Goal: Information Seeking & Learning: Learn about a topic

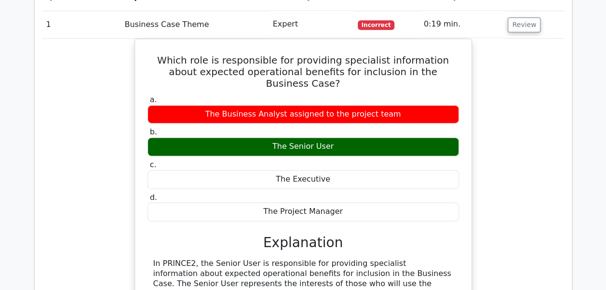
scroll to position [651, 0]
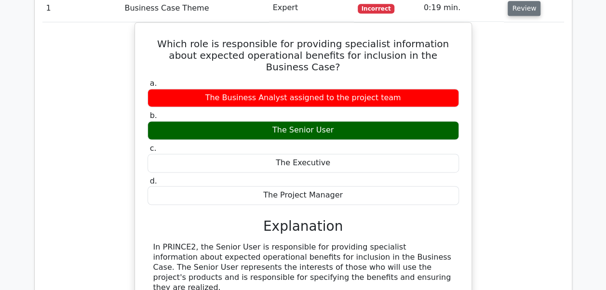
click at [531, 11] on button "Review" at bounding box center [524, 8] width 33 height 15
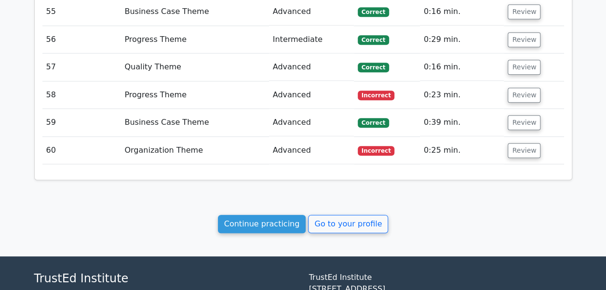
scroll to position [2212, 0]
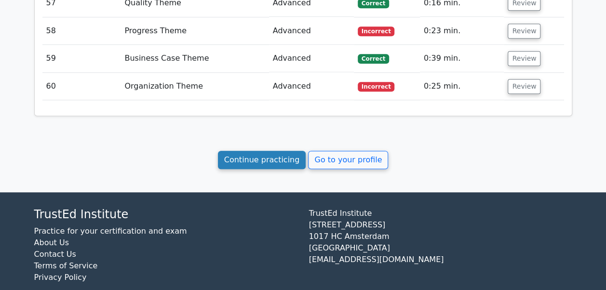
click at [260, 151] on link "Continue practicing" at bounding box center [262, 160] width 88 height 18
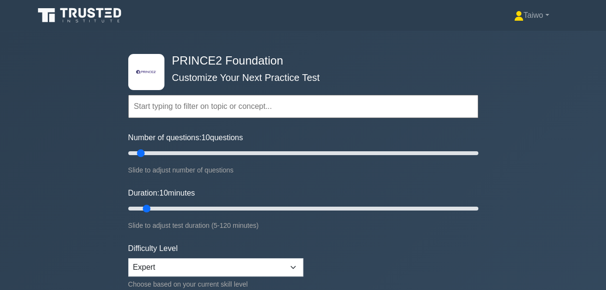
drag, startPoint x: 605, startPoint y: 47, endPoint x: 613, endPoint y: 63, distance: 17.3
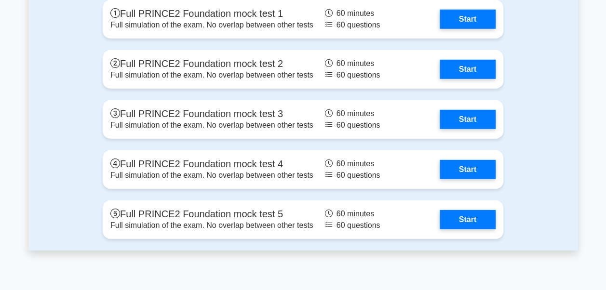
scroll to position [1352, 0]
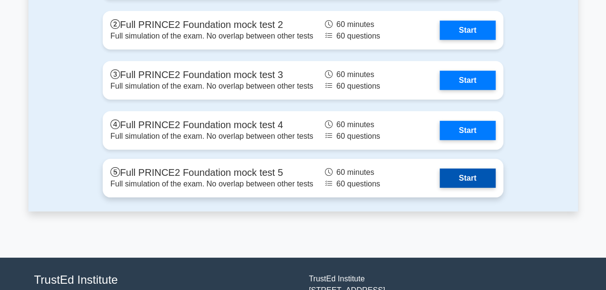
click at [477, 179] on link "Start" at bounding box center [468, 178] width 56 height 19
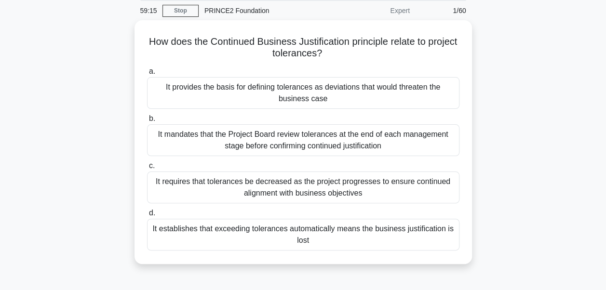
scroll to position [38, 0]
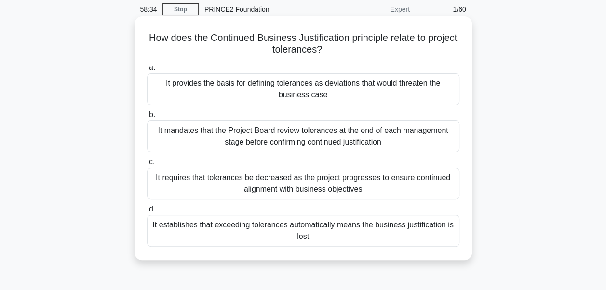
click at [369, 91] on div "It provides the basis for defining tolerances as deviations that would threaten…" at bounding box center [303, 89] width 313 height 32
click at [147, 71] on input "a. It provides the basis for defining tolerances as deviations that would threa…" at bounding box center [147, 68] width 0 height 6
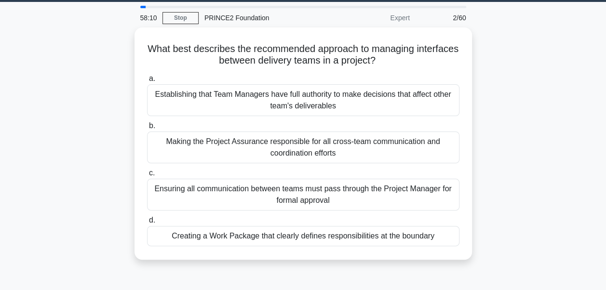
scroll to position [32, 0]
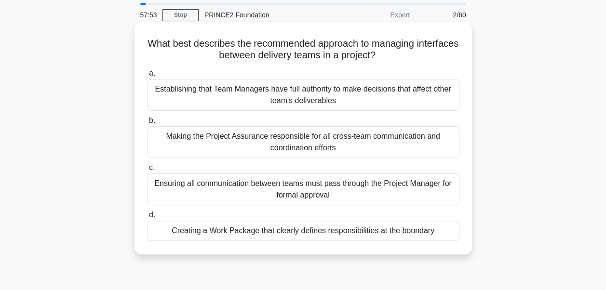
click at [392, 232] on div "Creating a Work Package that clearly defines responsibilities at the boundary" at bounding box center [303, 231] width 313 height 20
click at [147, 219] on input "d. Creating a Work Package that clearly defines responsibilities at the boundary" at bounding box center [147, 215] width 0 height 6
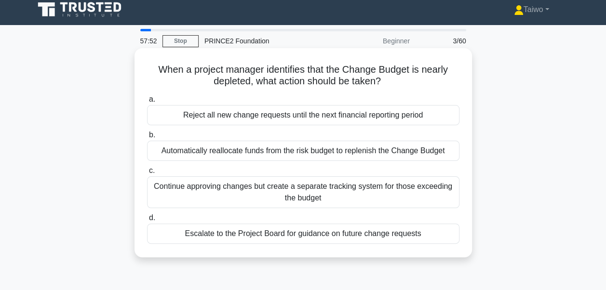
scroll to position [0, 0]
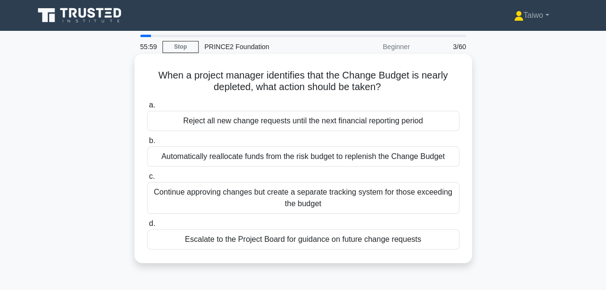
click at [285, 240] on div "Escalate to the Project Board for guidance on future change requests" at bounding box center [303, 240] width 313 height 20
click at [147, 227] on input "d. Escalate to the Project Board for guidance on future change requests" at bounding box center [147, 224] width 0 height 6
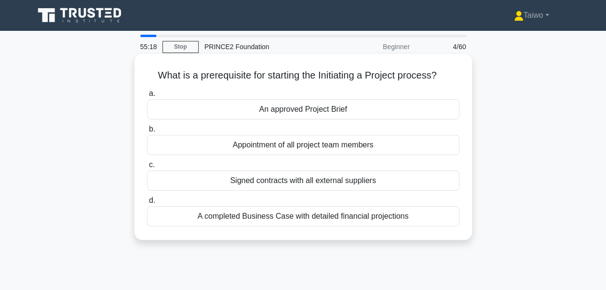
click at [286, 112] on div "An approved Project Brief" at bounding box center [303, 109] width 313 height 20
click at [147, 97] on input "a. An approved Project Brief" at bounding box center [147, 94] width 0 height 6
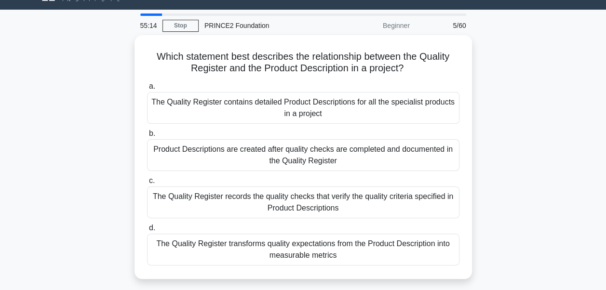
scroll to position [25, 0]
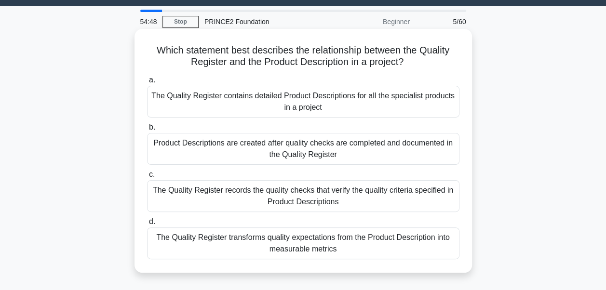
click at [430, 199] on div "The Quality Register records the quality checks that verify the quality criteri…" at bounding box center [303, 196] width 313 height 32
click at [147, 178] on input "c. The Quality Register records the quality checks that verify the quality crit…" at bounding box center [147, 175] width 0 height 6
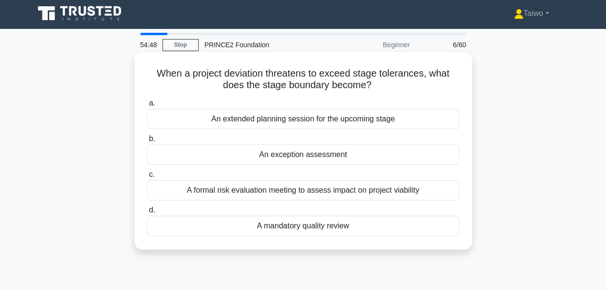
scroll to position [0, 0]
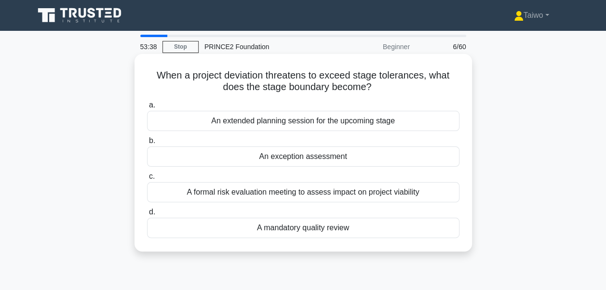
click at [374, 197] on div "A formal risk evaluation meeting to assess impact on project viability" at bounding box center [303, 192] width 313 height 20
click at [147, 180] on input "c. A formal risk evaluation meeting to assess impact on project viability" at bounding box center [147, 177] width 0 height 6
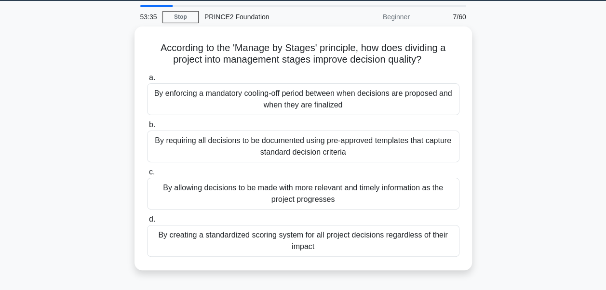
scroll to position [27, 0]
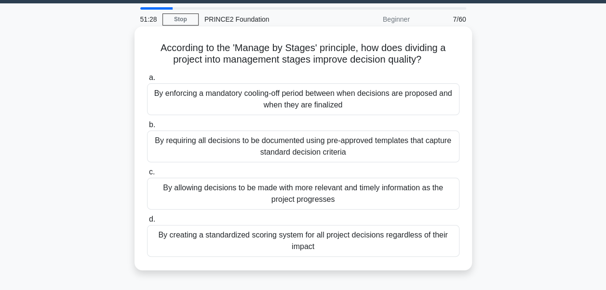
click at [313, 195] on div "By allowing decisions to be made with more relevant and timely information as t…" at bounding box center [303, 194] width 313 height 32
click at [147, 176] on input "c. By allowing decisions to be made with more relevant and timely information a…" at bounding box center [147, 172] width 0 height 6
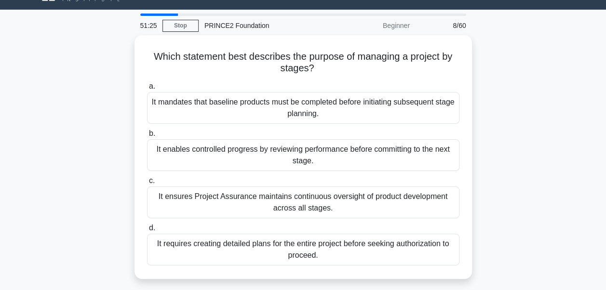
scroll to position [24, 0]
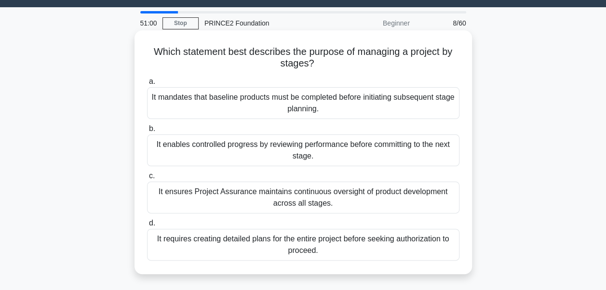
click at [322, 155] on div "It enables controlled progress by reviewing performance before committing to th…" at bounding box center [303, 151] width 313 height 32
click at [147, 132] on input "b. It enables controlled progress by reviewing performance before committing to…" at bounding box center [147, 129] width 0 height 6
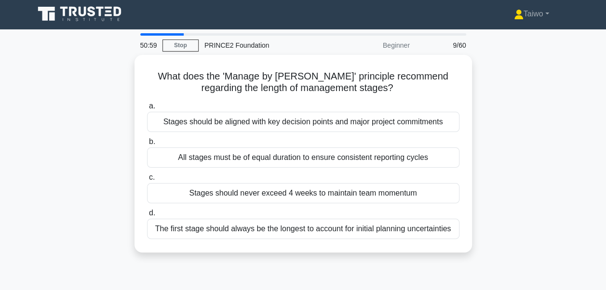
scroll to position [0, 0]
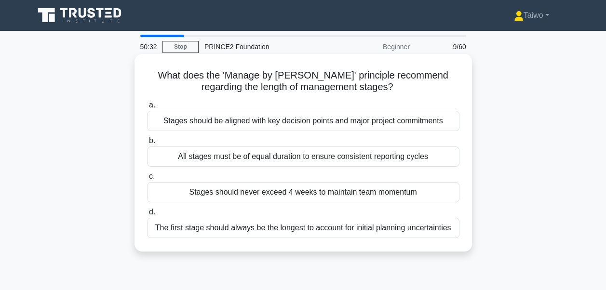
click at [272, 122] on div "Stages should be aligned with key decision points and major project commitments" at bounding box center [303, 121] width 313 height 20
click at [147, 109] on input "a. Stages should be aligned with key decision points and major project commitme…" at bounding box center [147, 105] width 0 height 6
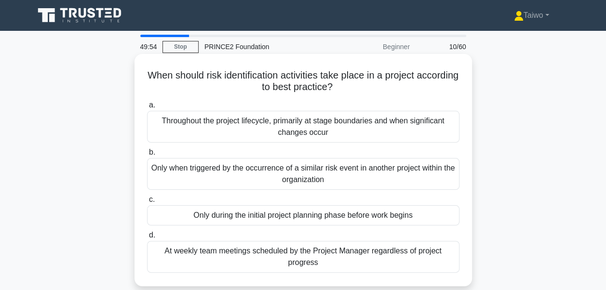
click at [205, 130] on div "Throughout the project lifecycle, primarily at stage boundaries and when signif…" at bounding box center [303, 127] width 313 height 32
click at [147, 109] on input "a. Throughout the project lifecycle, primarily at stage boundaries and when sig…" at bounding box center [147, 105] width 0 height 6
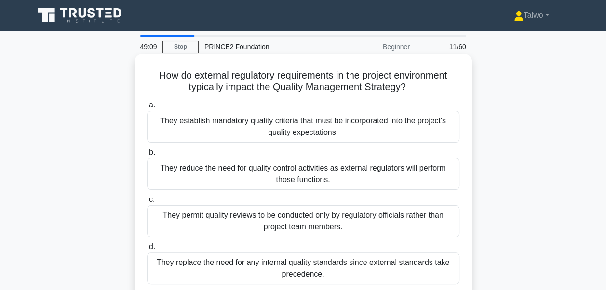
click at [210, 130] on div "They establish mandatory quality criteria that must be incorporated into the pr…" at bounding box center [303, 127] width 313 height 32
click at [147, 109] on input "a. They establish mandatory quality criteria that must be incorporated into the…" at bounding box center [147, 105] width 0 height 6
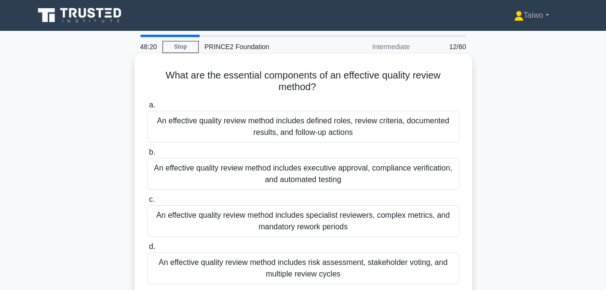
click at [355, 222] on div "An effective quality review method includes specialist reviewers, complex metri…" at bounding box center [303, 221] width 313 height 32
click at [147, 203] on input "c. An effective quality review method includes specialist reviewers, complex me…" at bounding box center [147, 200] width 0 height 6
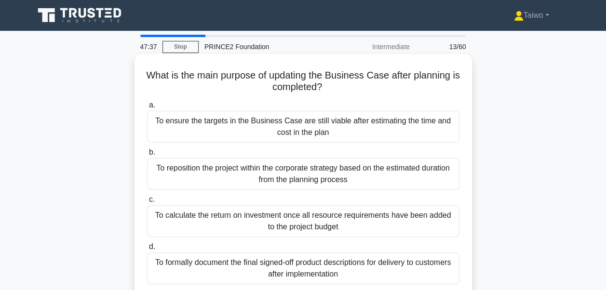
click at [426, 133] on div "To ensure the targets in the Business Case are still viable after estimating th…" at bounding box center [303, 127] width 313 height 32
click at [147, 109] on input "a. To ensure the targets in the Business Case are still viable after estimating…" at bounding box center [147, 105] width 0 height 6
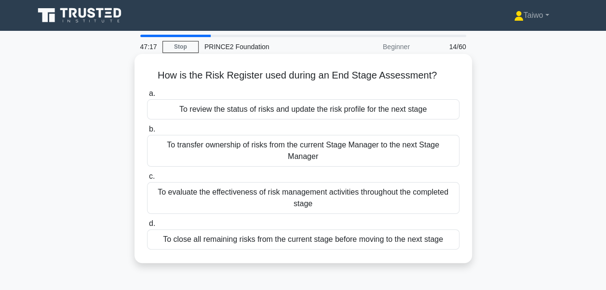
click at [379, 116] on div "To review the status of risks and update the risk profile for the next stage" at bounding box center [303, 109] width 313 height 20
click at [147, 97] on input "a. To review the status of risks and update the risk profile for the next stage" at bounding box center [147, 94] width 0 height 6
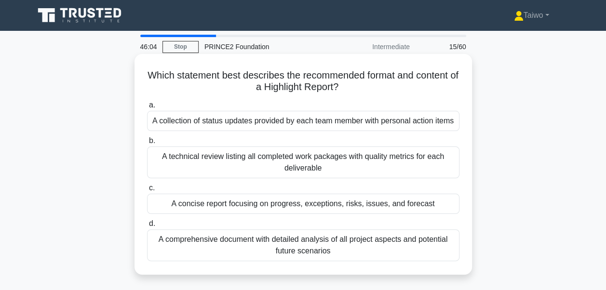
click at [311, 204] on div "A concise report focusing on progress, exceptions, risks, issues, and forecast" at bounding box center [303, 204] width 313 height 20
click at [147, 191] on input "c. A concise report focusing on progress, exceptions, risks, issues, and foreca…" at bounding box center [147, 188] width 0 height 6
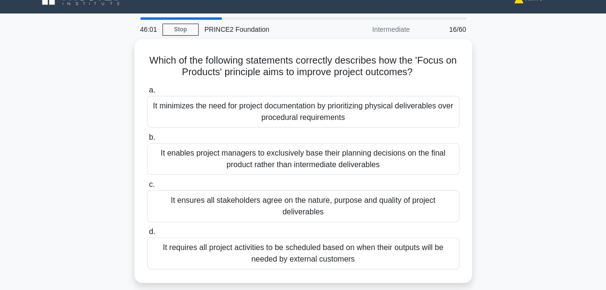
scroll to position [20, 0]
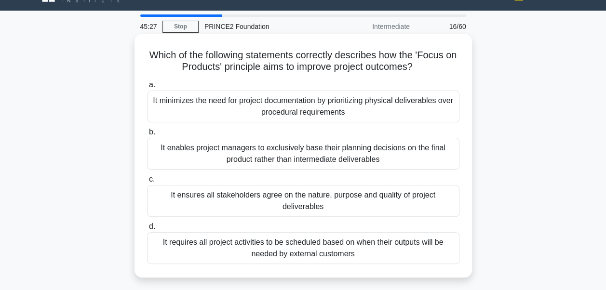
click at [392, 160] on div "It enables project managers to exclusively base their planning decisions on the…" at bounding box center [303, 154] width 313 height 32
click at [147, 136] on input "b. It enables project managers to exclusively base their planning decisions on …" at bounding box center [147, 132] width 0 height 6
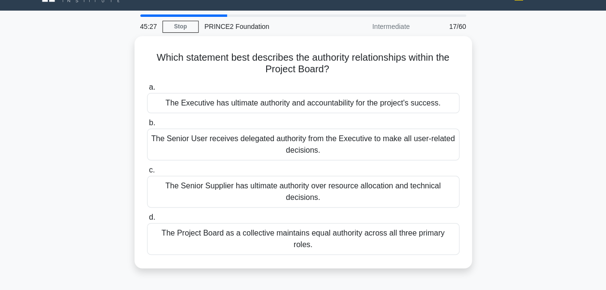
scroll to position [0, 0]
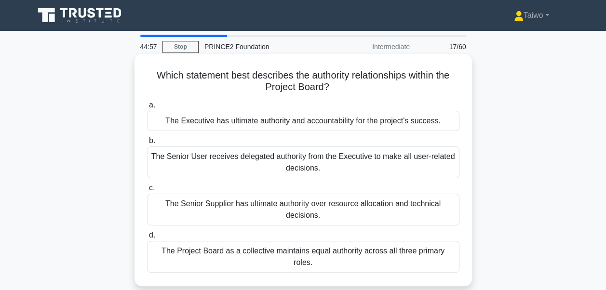
click at [368, 122] on div "The Executive has ultimate authority and accountability for the project's succe…" at bounding box center [303, 121] width 313 height 20
click at [147, 109] on input "a. The Executive has ultimate authority and accountability for the project's su…" at bounding box center [147, 105] width 0 height 6
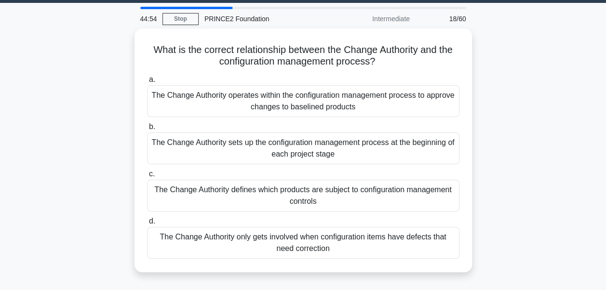
scroll to position [31, 0]
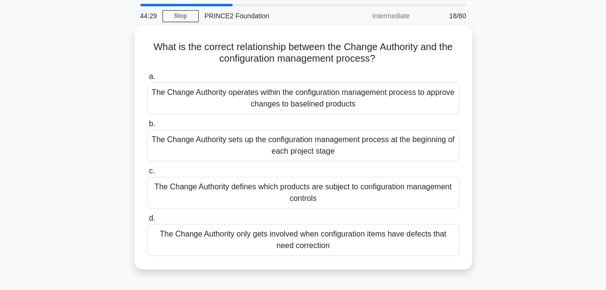
drag, startPoint x: 298, startPoint y: 282, endPoint x: 70, endPoint y: 220, distance: 235.4
click at [70, 220] on div "What is the correct relationship between the Change Authority and the configura…" at bounding box center [303, 154] width 550 height 256
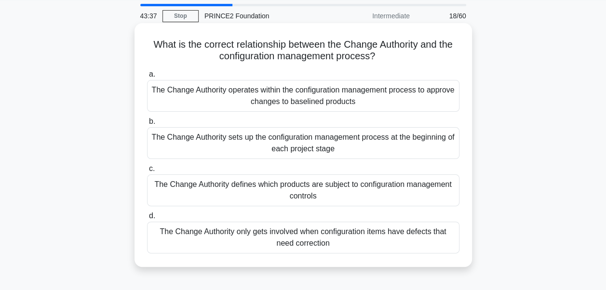
click at [230, 100] on div "The Change Authority operates within the configuration management process to ap…" at bounding box center [303, 96] width 313 height 32
click at [147, 78] on input "a. The Change Authority operates within the configuration management process to…" at bounding box center [147, 74] width 0 height 6
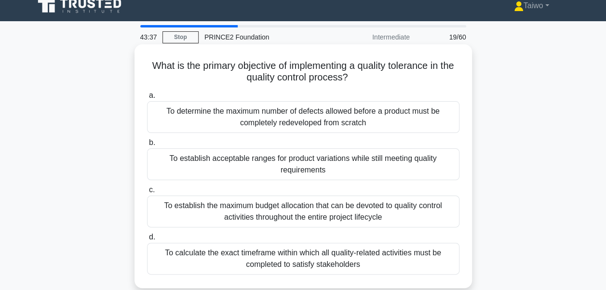
scroll to position [0, 0]
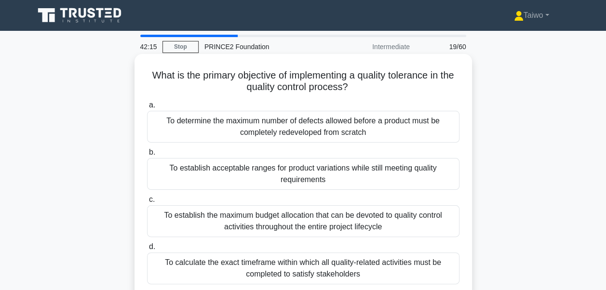
click at [288, 129] on div "To determine the maximum number of defects allowed before a product must be com…" at bounding box center [303, 127] width 313 height 32
click at [147, 109] on input "a. To determine the maximum number of defects allowed before a product must be …" at bounding box center [147, 105] width 0 height 6
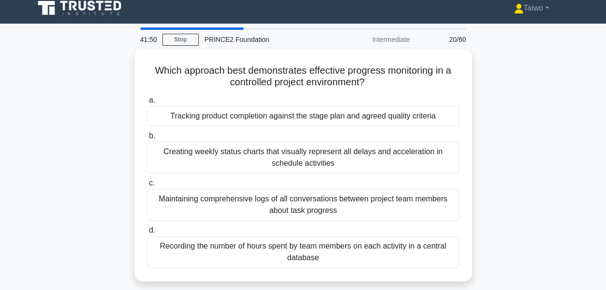
scroll to position [9, 0]
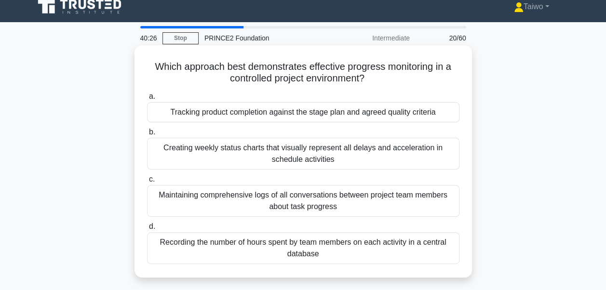
click at [441, 115] on div "Tracking product completion against the stage plan and agreed quality criteria" at bounding box center [303, 112] width 313 height 20
click at [147, 100] on input "a. Tracking product completion against the stage plan and agreed quality criter…" at bounding box center [147, 97] width 0 height 6
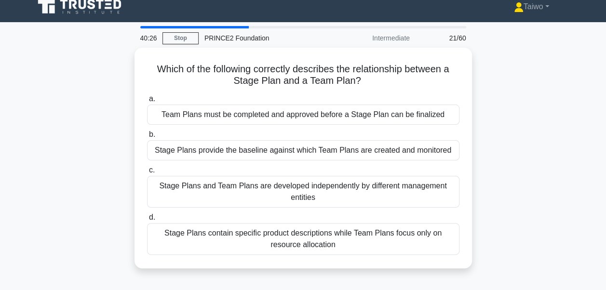
scroll to position [0, 0]
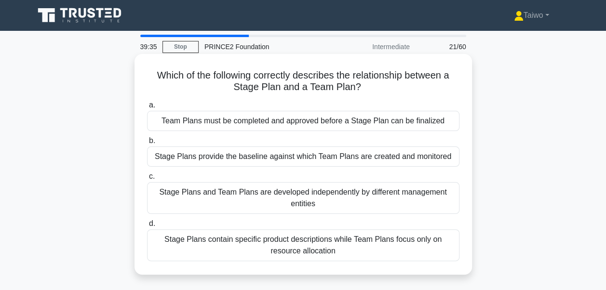
click at [353, 246] on div "Stage Plans contain specific product descriptions while Team Plans focus only o…" at bounding box center [303, 246] width 313 height 32
click at [147, 227] on input "d. Stage Plans contain specific product descriptions while Team Plans focus onl…" at bounding box center [147, 224] width 0 height 6
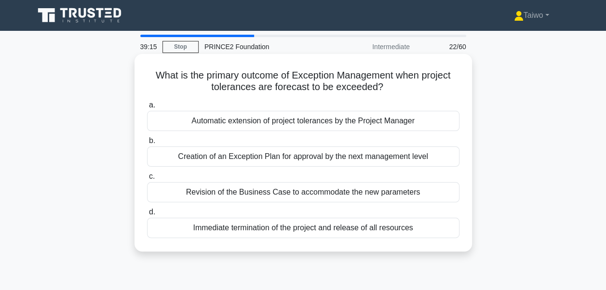
click at [291, 160] on div "Creation of an Exception Plan for approval by the next management level" at bounding box center [303, 157] width 313 height 20
click at [147, 144] on input "b. Creation of an Exception Plan for approval by the next management level" at bounding box center [147, 141] width 0 height 6
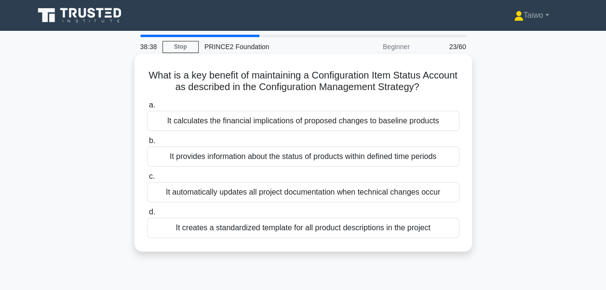
click at [326, 157] on div "It provides information about the status of products within defined time periods" at bounding box center [303, 157] width 313 height 20
click at [147, 144] on input "b. It provides information about the status of products within defined time per…" at bounding box center [147, 141] width 0 height 6
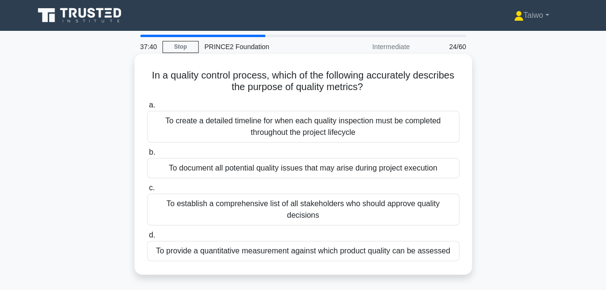
click at [267, 250] on div "To provide a quantitative measurement against which product quality can be asse…" at bounding box center [303, 251] width 313 height 20
click at [147, 239] on input "d. To provide a quantitative measurement against which product quality can be a…" at bounding box center [147, 235] width 0 height 6
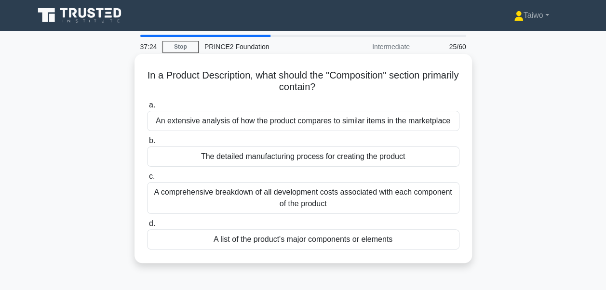
click at [237, 240] on div "A list of the product's major components or elements" at bounding box center [303, 240] width 313 height 20
click at [147, 227] on input "d. A list of the product's major components or elements" at bounding box center [147, 224] width 0 height 6
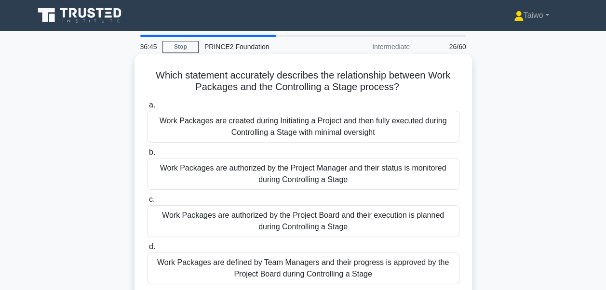
click at [276, 269] on div "Work Packages are defined by Team Managers and their progress is approved by th…" at bounding box center [303, 269] width 313 height 32
click at [147, 250] on input "d. Work Packages are defined by Team Managers and their progress is approved by…" at bounding box center [147, 247] width 0 height 6
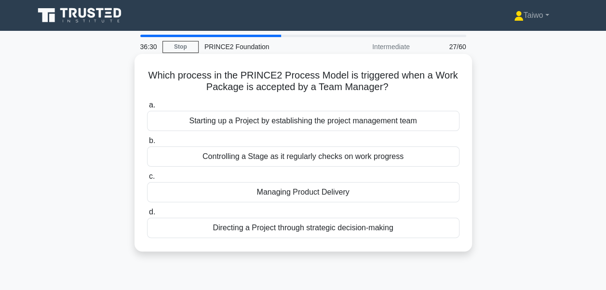
click at [282, 161] on div "Controlling a Stage as it regularly checks on work progress" at bounding box center [303, 157] width 313 height 20
click at [147, 144] on input "b. Controlling a Stage as it regularly checks on work progress" at bounding box center [147, 141] width 0 height 6
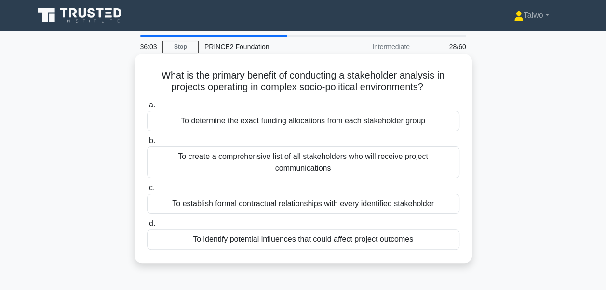
click at [245, 207] on div "To establish formal contractual relationships with every identified stakeholder" at bounding box center [303, 204] width 313 height 20
click at [147, 191] on input "c. To establish formal contractual relationships with every identified stakehol…" at bounding box center [147, 188] width 0 height 6
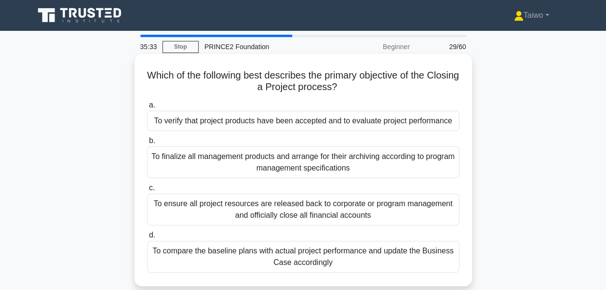
click at [245, 125] on div "To verify that project products have been accepted and to evaluate project perf…" at bounding box center [303, 121] width 313 height 20
click at [147, 109] on input "a. To verify that project products have been accepted and to evaluate project p…" at bounding box center [147, 105] width 0 height 6
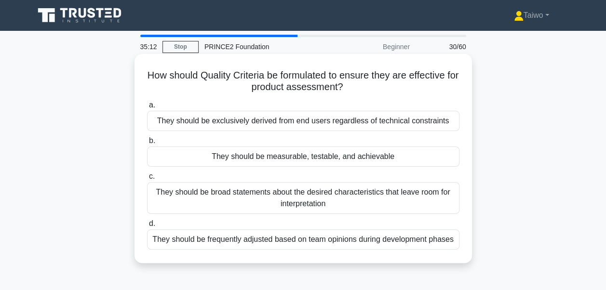
click at [267, 160] on div "They should be measurable, testable, and achievable" at bounding box center [303, 157] width 313 height 20
click at [147, 144] on input "b. They should be measurable, testable, and achievable" at bounding box center [147, 141] width 0 height 6
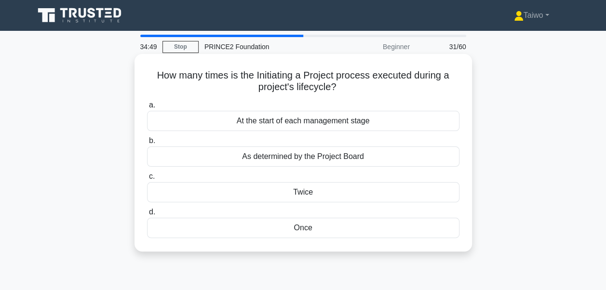
click at [295, 124] on div "At the start of each management stage" at bounding box center [303, 121] width 313 height 20
click at [147, 109] on input "a. At the start of each management stage" at bounding box center [147, 105] width 0 height 6
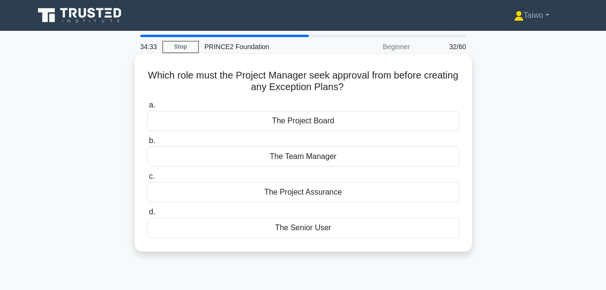
click at [288, 119] on div "The Project Board" at bounding box center [303, 121] width 313 height 20
click at [147, 109] on input "a. The Project Board" at bounding box center [147, 105] width 0 height 6
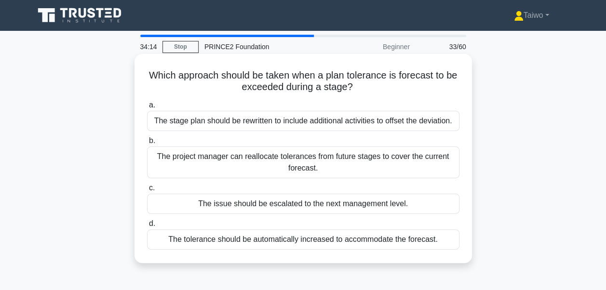
click at [320, 206] on div "The issue should be escalated to the next management level." at bounding box center [303, 204] width 313 height 20
click at [147, 191] on input "c. The issue should be escalated to the next management level." at bounding box center [147, 188] width 0 height 6
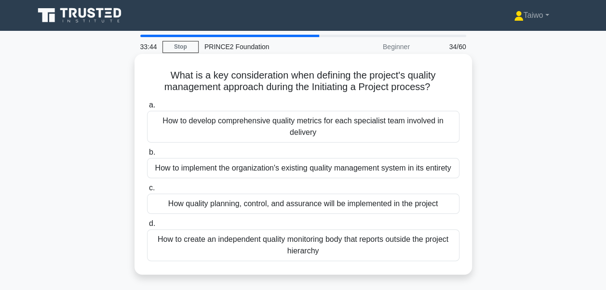
click at [257, 206] on div "How quality planning, control, and assurance will be implemented in the project" at bounding box center [303, 204] width 313 height 20
click at [147, 191] on input "c. How quality planning, control, and assurance will be implemented in the proj…" at bounding box center [147, 188] width 0 height 6
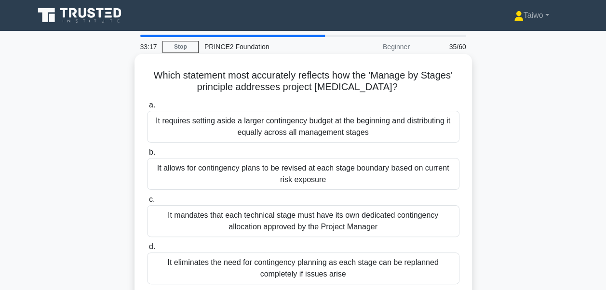
click at [267, 181] on div "It allows for contingency plans to be revised at each stage boundary based on c…" at bounding box center [303, 174] width 313 height 32
click at [147, 156] on input "b. It allows for contingency plans to be revised at each stage boundary based o…" at bounding box center [147, 153] width 0 height 6
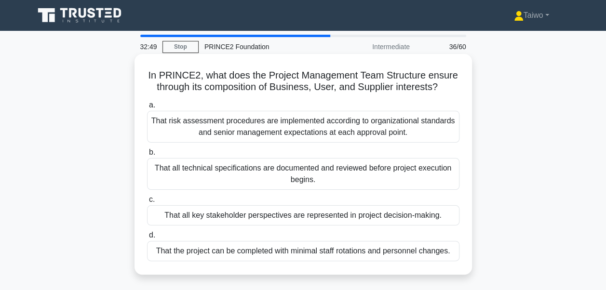
click at [209, 216] on div "That all key stakeholder perspectives are represented in project decision-makin…" at bounding box center [303, 215] width 313 height 20
click at [147, 203] on input "c. That all key stakeholder perspectives are represented in project decision-ma…" at bounding box center [147, 200] width 0 height 6
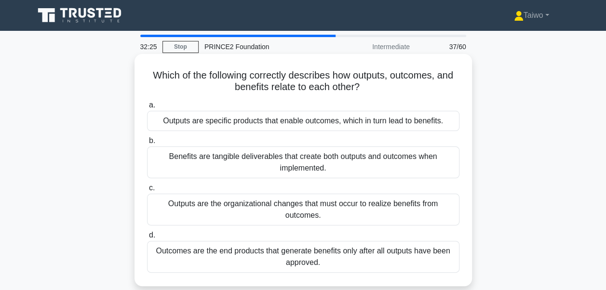
click at [229, 125] on div "Outputs are specific products that enable outcomes, which in turn lead to benef…" at bounding box center [303, 121] width 313 height 20
click at [147, 109] on input "a. Outputs are specific products that enable outcomes, which in turn lead to be…" at bounding box center [147, 105] width 0 height 6
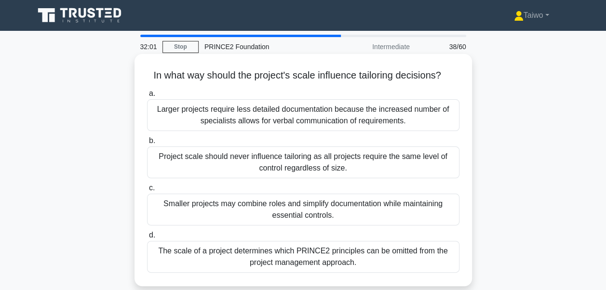
click at [244, 209] on div "Smaller projects may combine roles and simplify documentation while maintaining…" at bounding box center [303, 210] width 313 height 32
click at [147, 191] on input "c. Smaller projects may combine roles and simplify documentation while maintain…" at bounding box center [147, 188] width 0 height 6
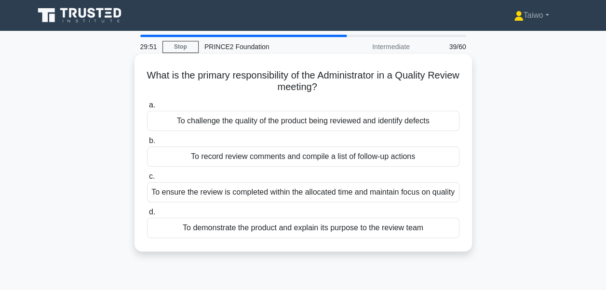
click at [258, 159] on div "To record review comments and compile a list of follow-up actions" at bounding box center [303, 157] width 313 height 20
click at [147, 144] on input "b. To record review comments and compile a list of follow-up actions" at bounding box center [147, 141] width 0 height 6
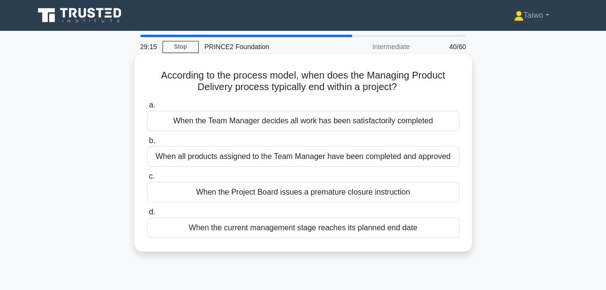
click at [363, 120] on div "When the Team Manager decides all work has been satisfactorily completed" at bounding box center [303, 121] width 313 height 20
click at [147, 109] on input "a. When the Team Manager decides all work has been satisfactorily completed" at bounding box center [147, 105] width 0 height 6
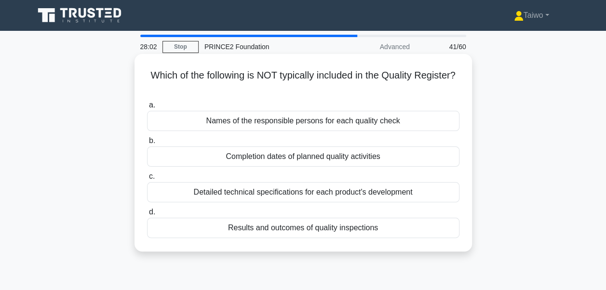
click at [314, 160] on div "Completion dates of planned quality activities" at bounding box center [303, 157] width 313 height 20
click at [147, 144] on input "b. Completion dates of planned quality activities" at bounding box center [147, 141] width 0 height 6
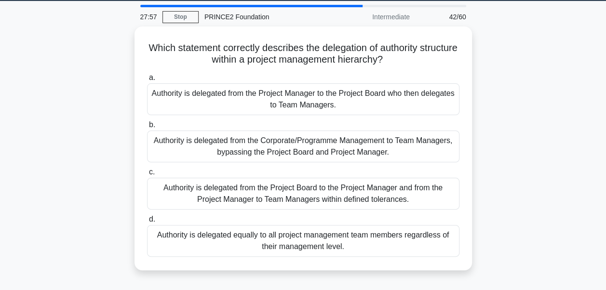
scroll to position [31, 0]
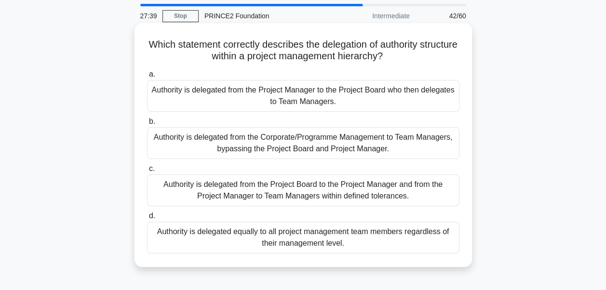
click at [376, 197] on div "Authority is delegated from the Project Board to the Project Manager and from t…" at bounding box center [303, 191] width 313 height 32
click at [147, 172] on input "c. Authority is delegated from the Project Board to the Project Manager and fro…" at bounding box center [147, 169] width 0 height 6
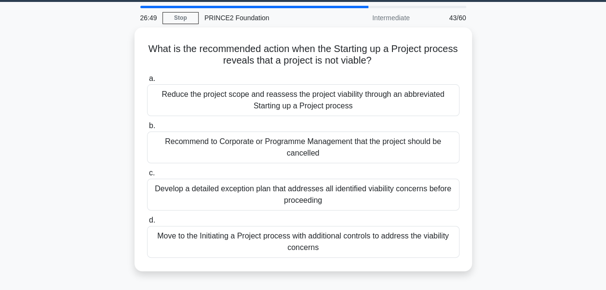
scroll to position [30, 0]
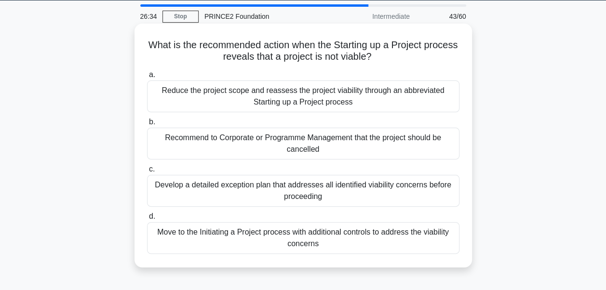
click at [353, 146] on div "Recommend to Corporate or Programme Management that the project should be cance…" at bounding box center [303, 144] width 313 height 32
click at [147, 125] on input "b. Recommend to Corporate or Programme Management that the project should be ca…" at bounding box center [147, 122] width 0 height 6
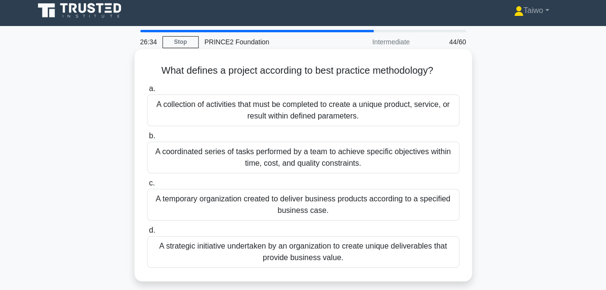
scroll to position [0, 0]
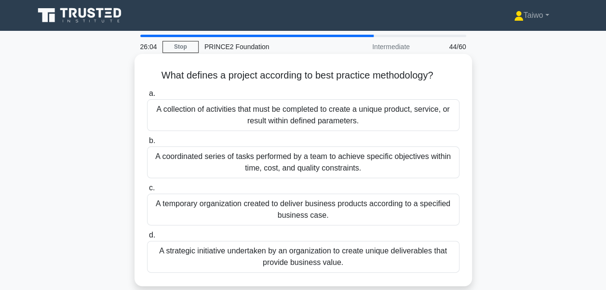
click at [395, 168] on div "A coordinated series of tasks performed by a team to achieve specific objective…" at bounding box center [303, 163] width 313 height 32
click at [147, 144] on input "b. A coordinated series of tasks performed by a team to achieve specific object…" at bounding box center [147, 141] width 0 height 6
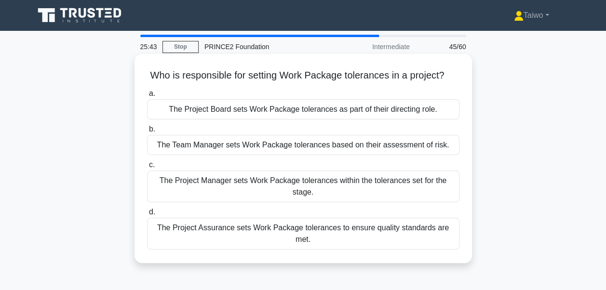
click at [313, 186] on div "The Project Manager sets Work Package tolerances within the tolerances set for …" at bounding box center [303, 187] width 313 height 32
click at [147, 168] on input "c. The Project Manager sets Work Package tolerances within the tolerances set f…" at bounding box center [147, 165] width 0 height 6
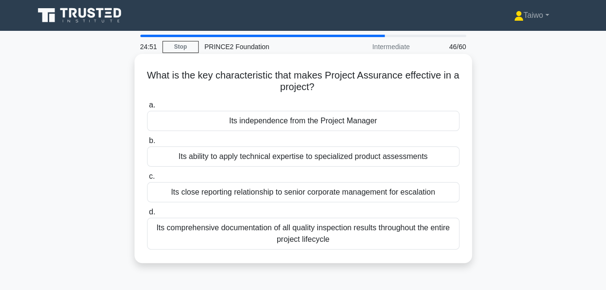
click at [356, 160] on div "Its ability to apply technical expertise to specialized product assessments" at bounding box center [303, 157] width 313 height 20
click at [147, 144] on input "b. Its ability to apply technical expertise to specialized product assessments" at bounding box center [147, 141] width 0 height 6
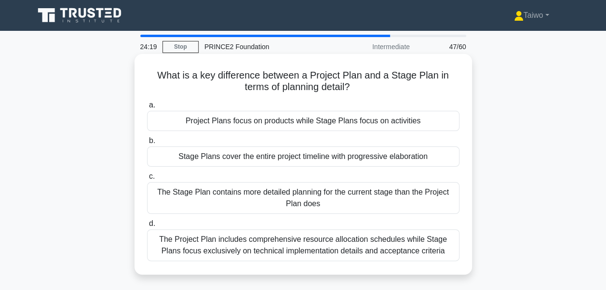
click at [225, 201] on div "The Stage Plan contains more detailed planning for the current stage than the P…" at bounding box center [303, 198] width 313 height 32
click at [147, 180] on input "c. The Stage Plan contains more detailed planning for the current stage than th…" at bounding box center [147, 177] width 0 height 6
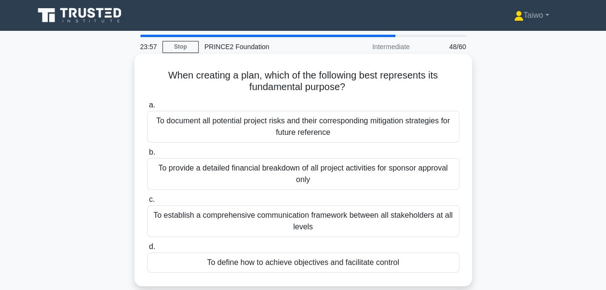
click at [229, 262] on div "To define how to achieve objectives and facilitate control" at bounding box center [303, 263] width 313 height 20
click at [147, 250] on input "d. To define how to achieve objectives and facilitate control" at bounding box center [147, 247] width 0 height 6
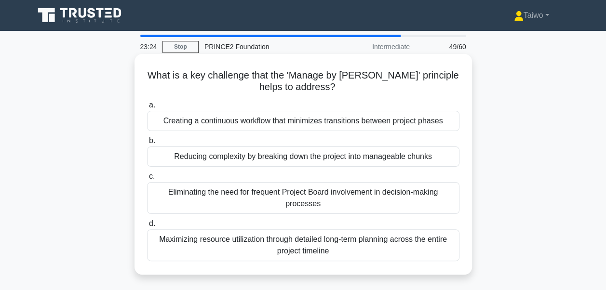
click at [388, 159] on div "Reducing complexity by breaking down the project into manageable chunks" at bounding box center [303, 157] width 313 height 20
click at [147, 144] on input "b. Reducing complexity by breaking down the project into manageable chunks" at bounding box center [147, 141] width 0 height 6
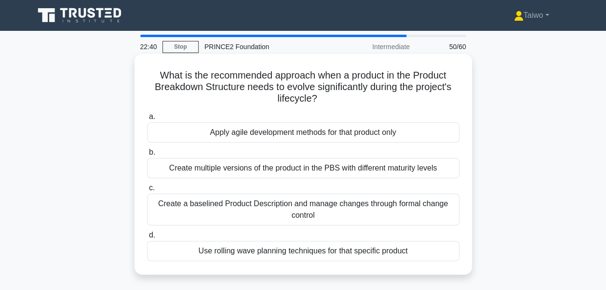
click at [223, 205] on div "Create a baselined Product Description and manage changes through formal change…" at bounding box center [303, 210] width 313 height 32
click at [147, 191] on input "c. Create a baselined Product Description and manage changes through formal cha…" at bounding box center [147, 188] width 0 height 6
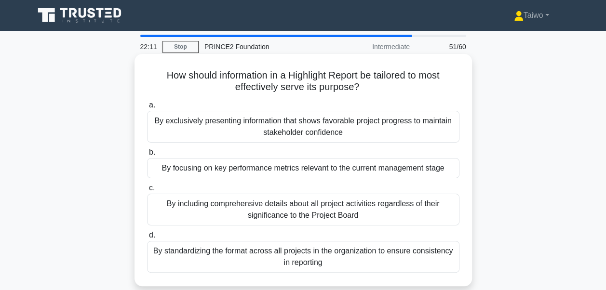
click at [183, 168] on div "By focusing on key performance metrics relevant to the current management stage" at bounding box center [303, 168] width 313 height 20
click at [147, 156] on input "b. By focusing on key performance metrics relevant to the current management st…" at bounding box center [147, 153] width 0 height 6
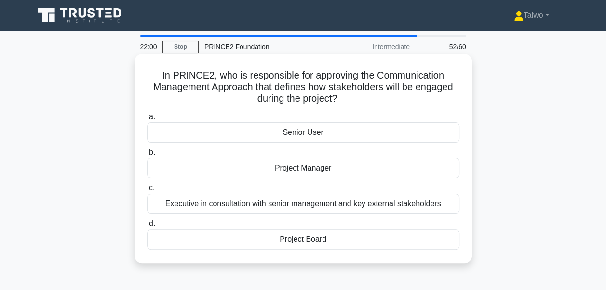
click at [289, 240] on div "Project Board" at bounding box center [303, 240] width 313 height 20
click at [147, 227] on input "d. Project Board" at bounding box center [147, 224] width 0 height 6
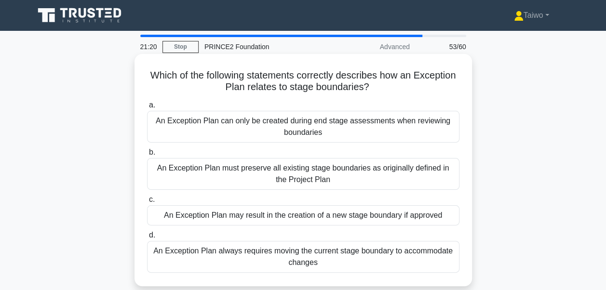
click at [302, 217] on div "An Exception Plan may result in the creation of a new stage boundary if approved" at bounding box center [303, 215] width 313 height 20
click at [147, 203] on input "c. An Exception Plan may result in the creation of a new stage boundary if appr…" at bounding box center [147, 200] width 0 height 6
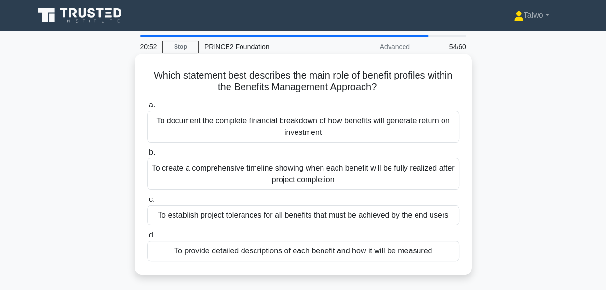
click at [328, 249] on div "To provide detailed descriptions of each benefit and how it will be measured" at bounding box center [303, 251] width 313 height 20
click at [147, 239] on input "d. To provide detailed descriptions of each benefit and how it will be measured" at bounding box center [147, 235] width 0 height 6
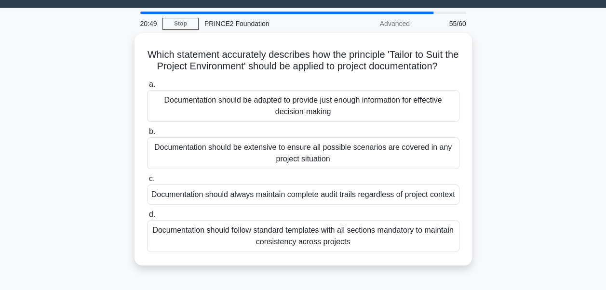
scroll to position [30, 0]
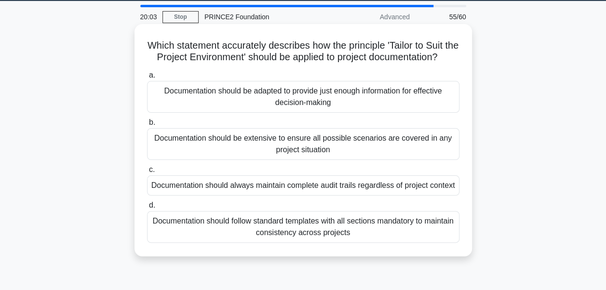
click at [258, 113] on div "Documentation should be adapted to provide just enough information for effectiv…" at bounding box center [303, 97] width 313 height 32
click at [147, 79] on input "a. Documentation should be adapted to provide just enough information for effec…" at bounding box center [147, 75] width 0 height 6
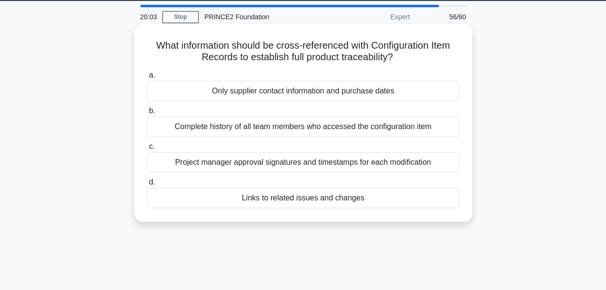
scroll to position [0, 0]
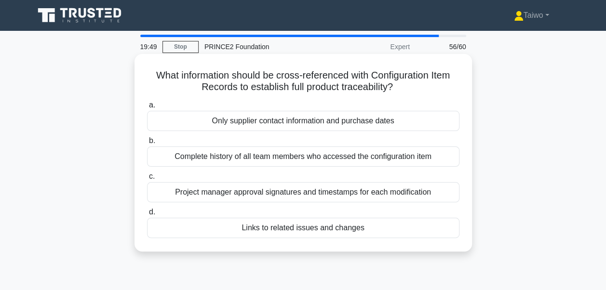
click at [321, 232] on div "Links to related issues and changes" at bounding box center [303, 228] width 313 height 20
click at [147, 216] on input "d. Links to related issues and changes" at bounding box center [147, 212] width 0 height 6
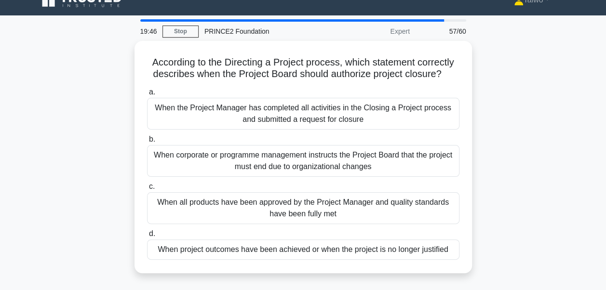
scroll to position [26, 0]
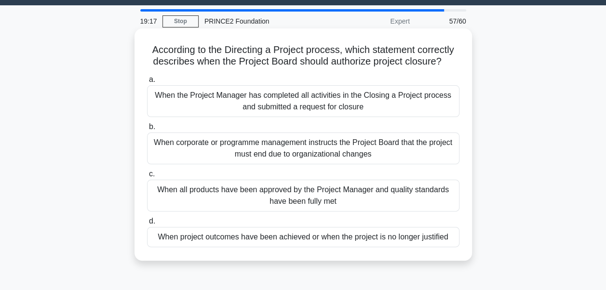
click at [291, 239] on div "When project outcomes have been achieved or when the project is no longer justi…" at bounding box center [303, 237] width 313 height 20
click at [147, 225] on input "d. When project outcomes have been achieved or when the project is no longer ju…" at bounding box center [147, 222] width 0 height 6
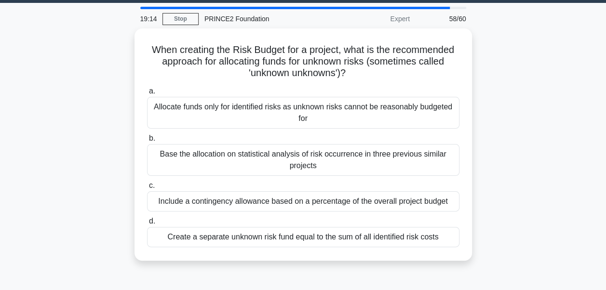
scroll to position [30, 0]
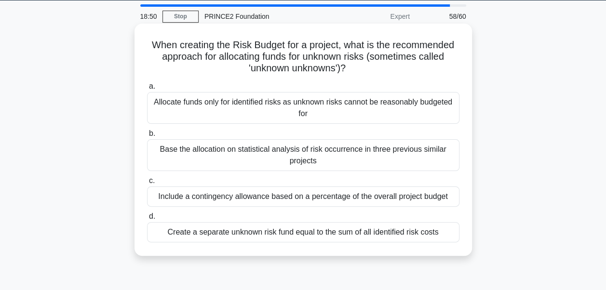
click at [244, 152] on div "Base the allocation on statistical analysis of risk occurrence in three previou…" at bounding box center [303, 155] width 313 height 32
click at [147, 137] on input "b. Base the allocation on statistical analysis of risk occurrence in three prev…" at bounding box center [147, 134] width 0 height 6
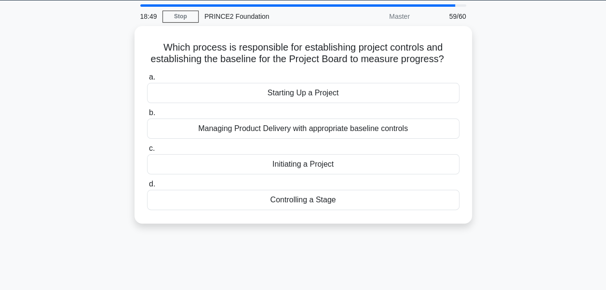
scroll to position [0, 0]
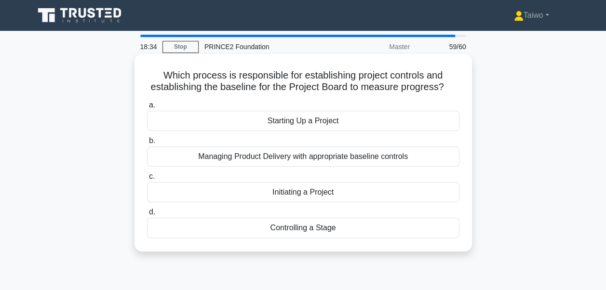
click at [287, 229] on div "Controlling a Stage" at bounding box center [303, 228] width 313 height 20
click at [147, 216] on input "d. Controlling a Stage" at bounding box center [147, 212] width 0 height 6
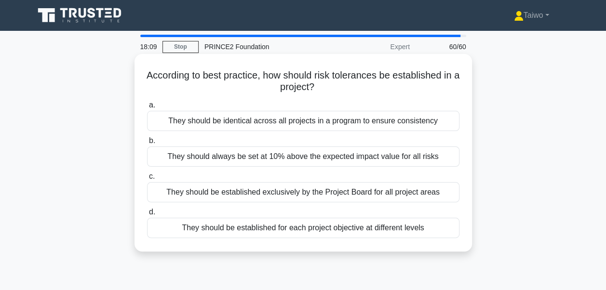
click at [214, 232] on div "They should be established for each project objective at different levels" at bounding box center [303, 228] width 313 height 20
click at [147, 216] on input "d. They should be established for each project objective at different levels" at bounding box center [147, 212] width 0 height 6
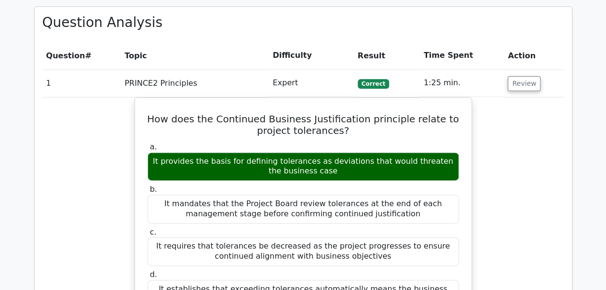
scroll to position [582, 0]
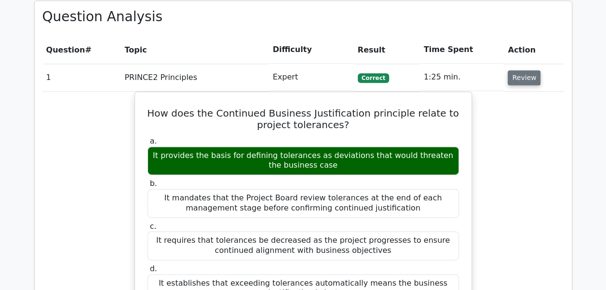
click at [525, 82] on button "Review" at bounding box center [524, 77] width 33 height 15
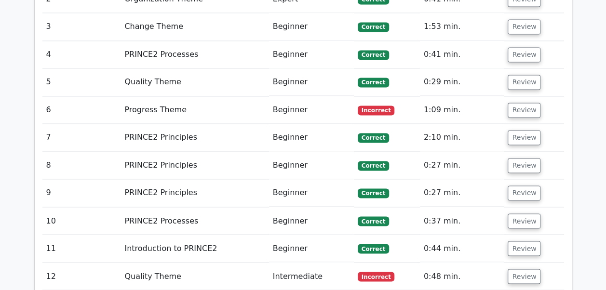
scroll to position [693, 0]
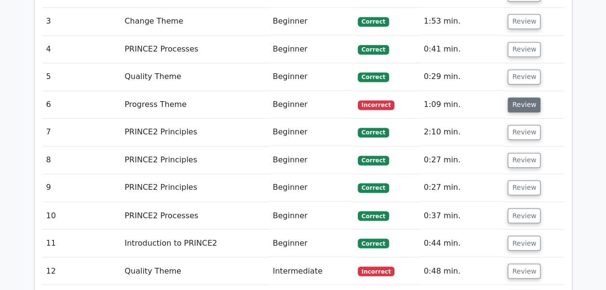
click at [533, 106] on button "Review" at bounding box center [524, 104] width 33 height 15
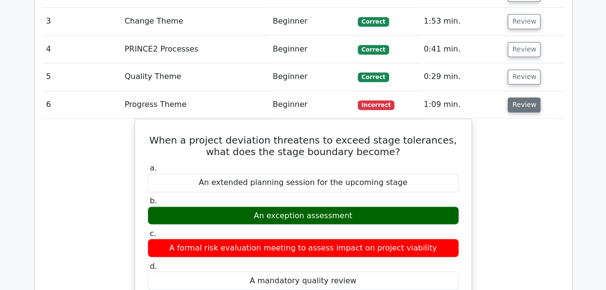
click at [533, 105] on button "Review" at bounding box center [524, 104] width 33 height 15
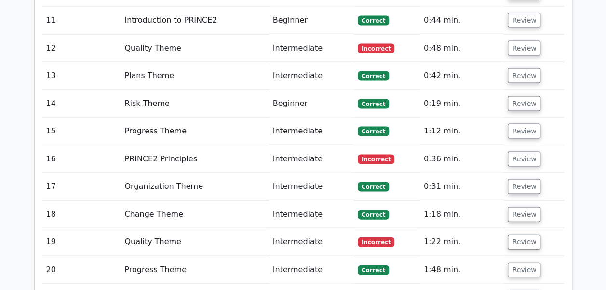
scroll to position [921, 0]
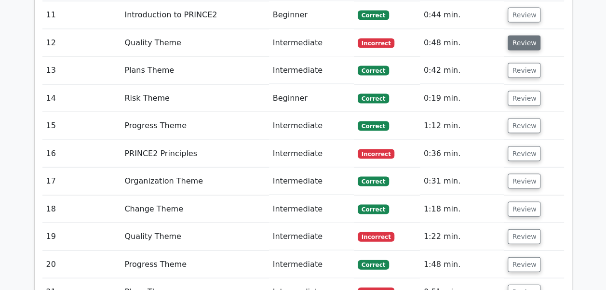
click at [532, 39] on button "Review" at bounding box center [524, 43] width 33 height 15
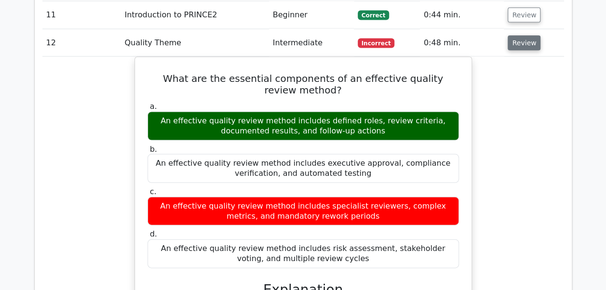
click at [531, 41] on button "Review" at bounding box center [524, 43] width 33 height 15
